Goal: Find specific page/section: Find specific page/section

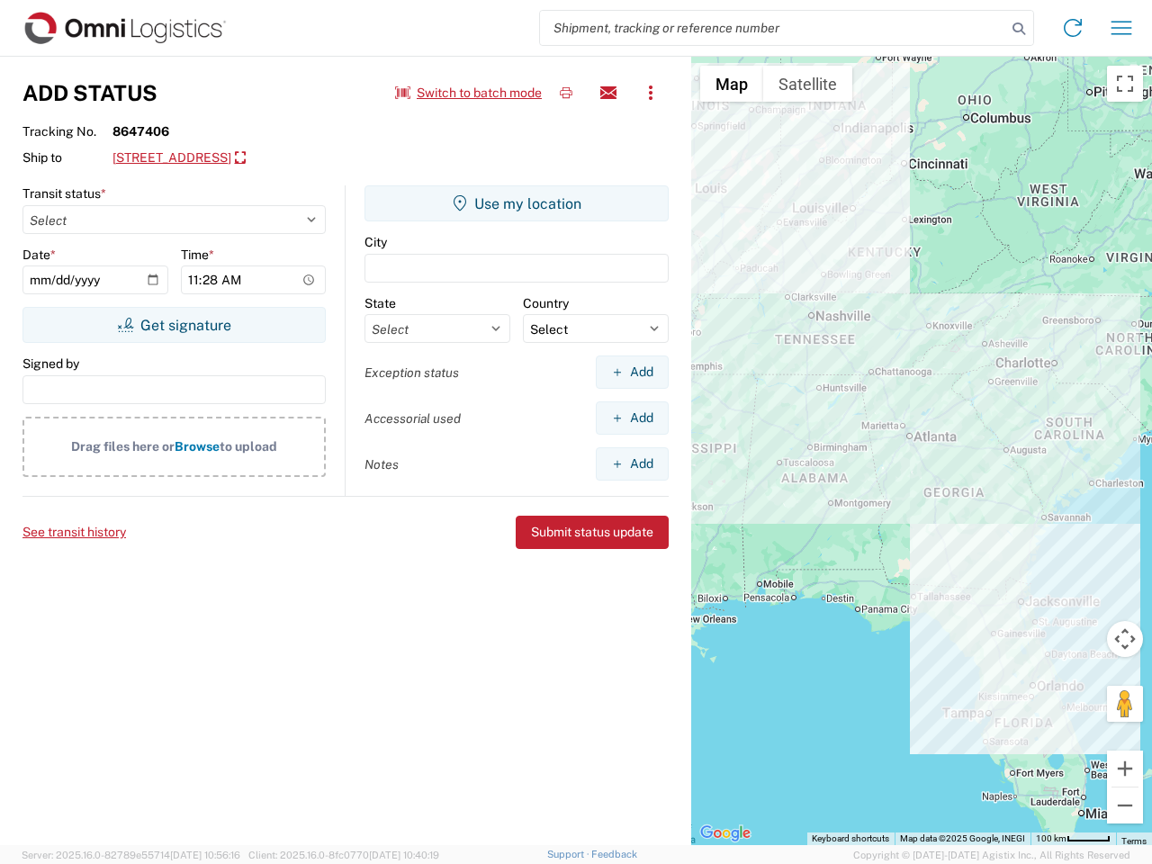
click at [773, 28] on input "search" at bounding box center [773, 28] width 466 height 34
click at [1018, 29] on icon at bounding box center [1018, 28] width 25 height 25
click at [1072, 28] on icon at bounding box center [1072, 27] width 29 height 29
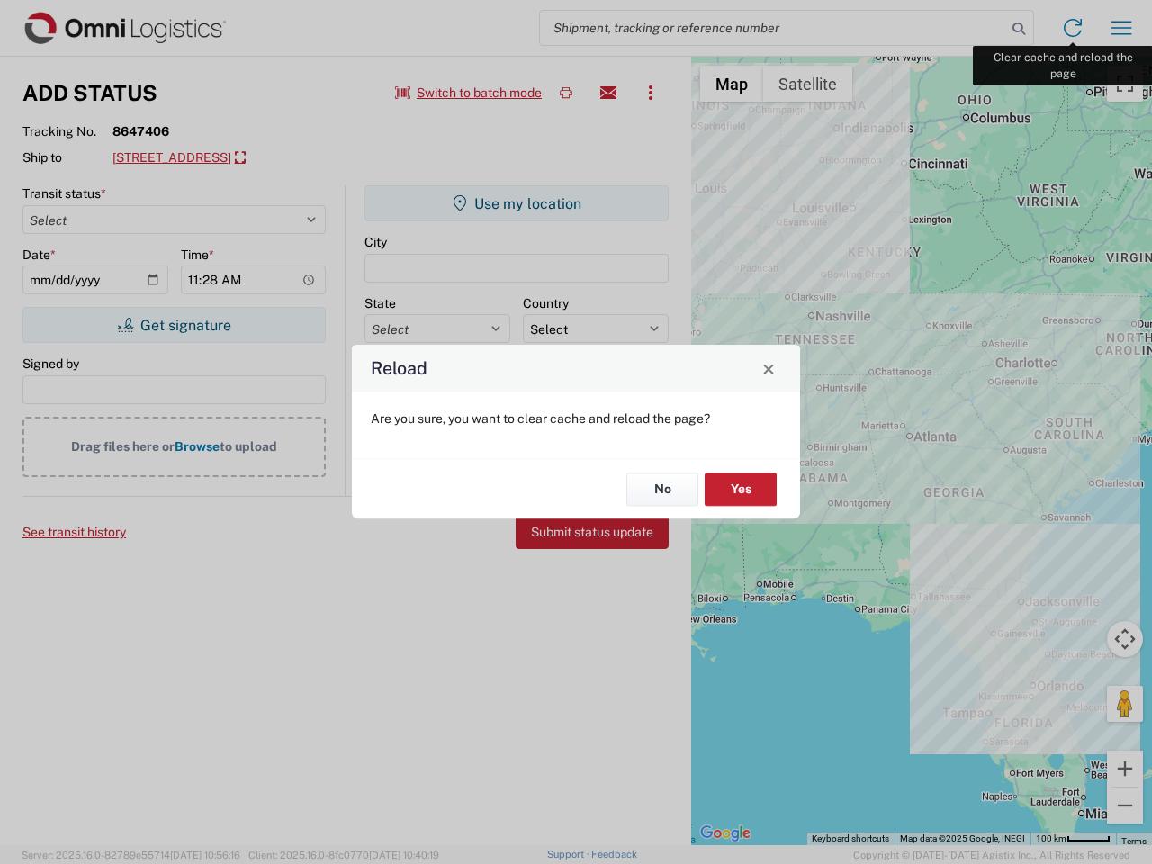
click at [1121, 28] on div "Reload Are you sure, you want to clear cache and reload the page? No Yes" at bounding box center [576, 432] width 1152 height 864
click at [469, 93] on div "Reload Are you sure, you want to clear cache and reload the page? No Yes" at bounding box center [576, 432] width 1152 height 864
click at [566, 93] on div "Reload Are you sure, you want to clear cache and reload the page? No Yes" at bounding box center [576, 432] width 1152 height 864
click at [608, 93] on div "Reload Are you sure, you want to clear cache and reload the page? No Yes" at bounding box center [576, 432] width 1152 height 864
click at [650, 93] on div "Reload Are you sure, you want to clear cache and reload the page? No Yes" at bounding box center [576, 432] width 1152 height 864
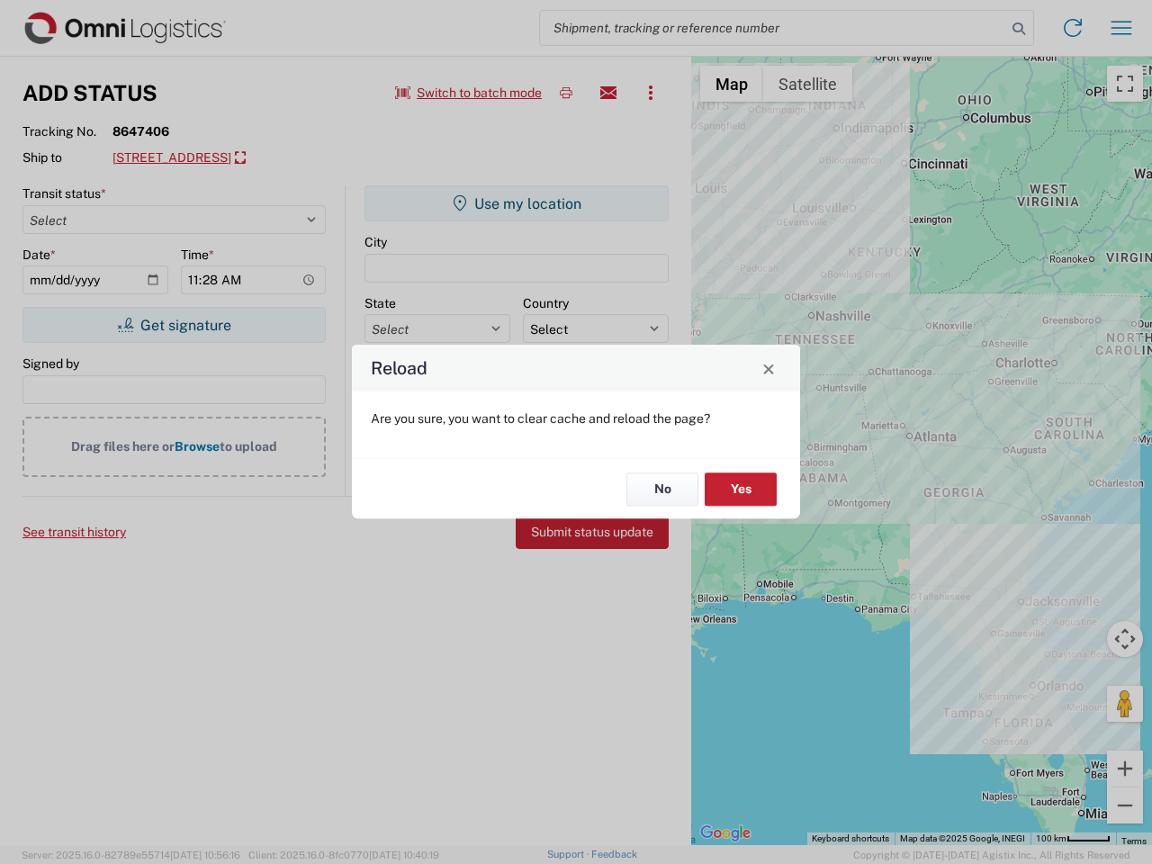
click at [258, 158] on div "Reload Are you sure, you want to clear cache and reload the page? No Yes" at bounding box center [576, 432] width 1152 height 864
click at [174, 325] on div "Reload Are you sure, you want to clear cache and reload the page? No Yes" at bounding box center [576, 432] width 1152 height 864
